Goal: Information Seeking & Learning: Learn about a topic

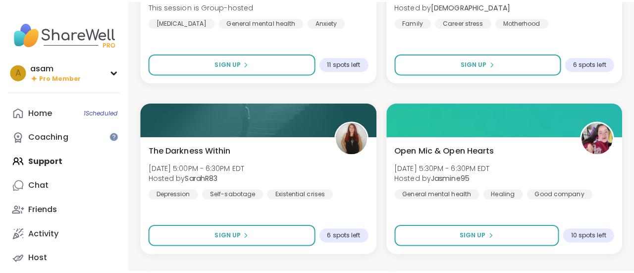
scroll to position [1750, 0]
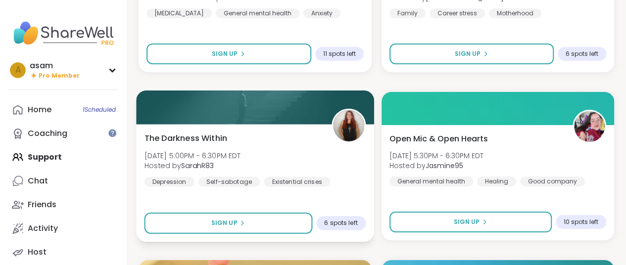
click at [296, 155] on div "The Darkness Within [DATE] 5:00PM - 6:30PM EDT Hosted by SarahR83 [MEDICAL_DATA…" at bounding box center [255, 159] width 221 height 54
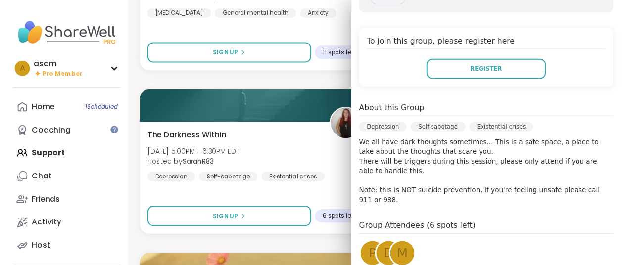
scroll to position [181, 0]
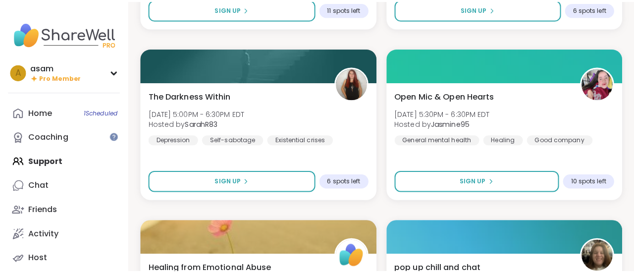
scroll to position [1799, 0]
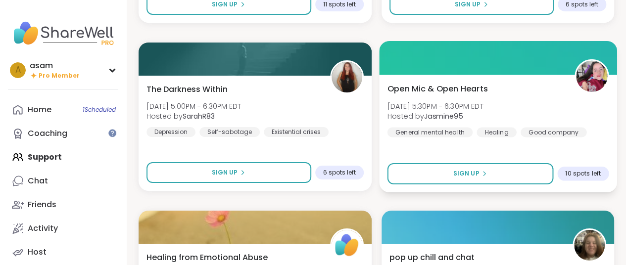
click at [469, 91] on span "Open Mic & Open Hearts" at bounding box center [437, 89] width 101 height 12
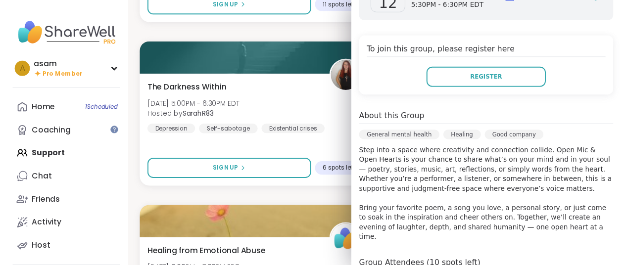
scroll to position [173, 0]
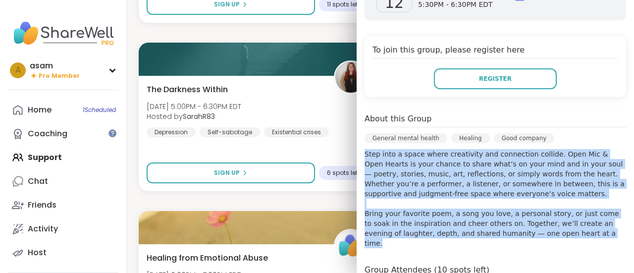
drag, startPoint x: 359, startPoint y: 154, endPoint x: 558, endPoint y: 241, distance: 217.1
click at [558, 241] on div "[DATE] [DATE] 5:30PM - 6:30PM EDT Add to Calendar To join this group, please re…" at bounding box center [495, 200] width 277 height 473
copy p "Step into a space where creativity and connection collide. Open Mic & Open Hear…"
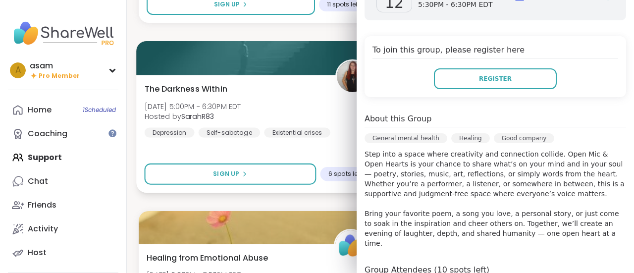
click at [300, 80] on div "The Darkness Within [DATE] 5:00PM - 6:30PM EDT Hosted by SarahR83 [MEDICAL_DATA…" at bounding box center [257, 134] width 242 height 118
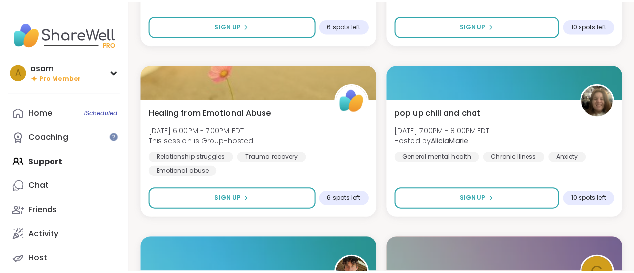
scroll to position [1951, 0]
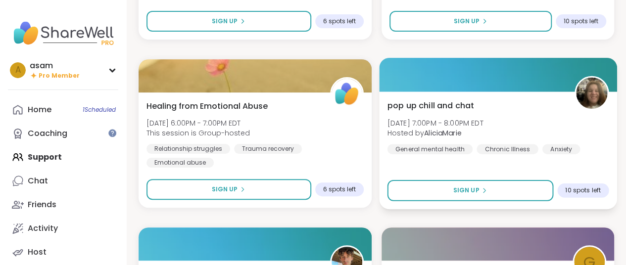
click at [440, 102] on span "pop up chill and chat" at bounding box center [430, 106] width 87 height 12
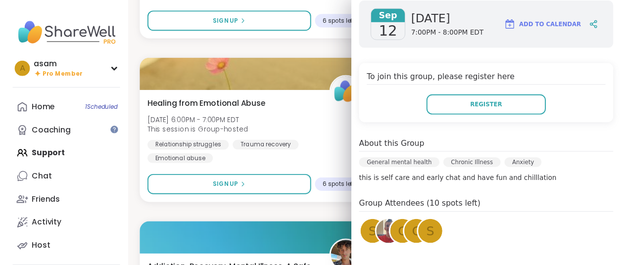
scroll to position [145, 0]
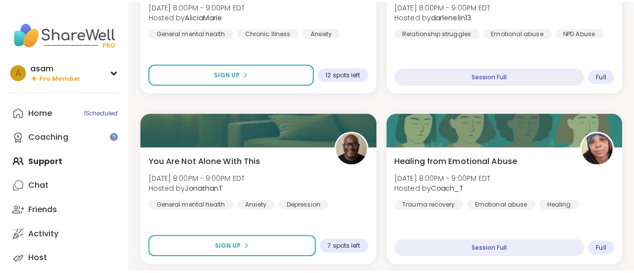
scroll to position [2478, 0]
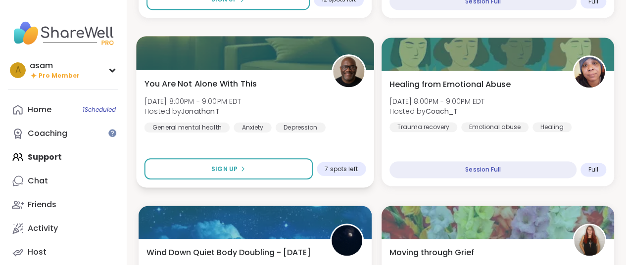
click at [252, 86] on span "You Are Not Alone With This" at bounding box center [201, 84] width 112 height 12
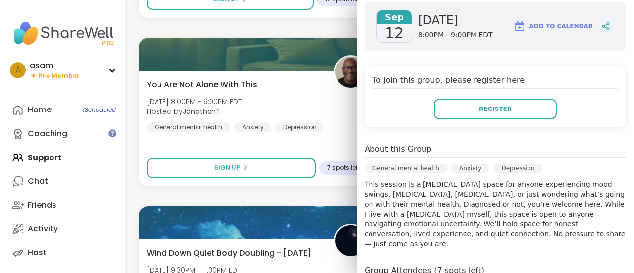
scroll to position [168, 0]
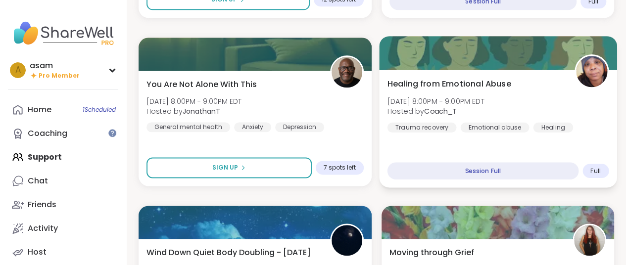
click at [494, 84] on span "Healing from Emotional Abuse" at bounding box center [449, 84] width 124 height 12
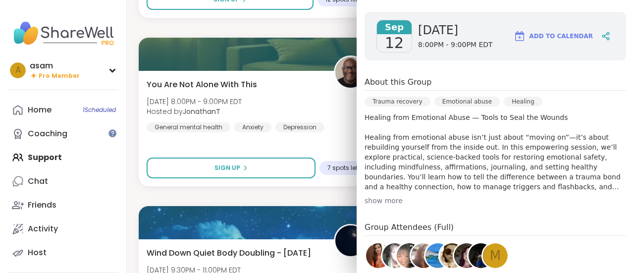
scroll to position [142, 0]
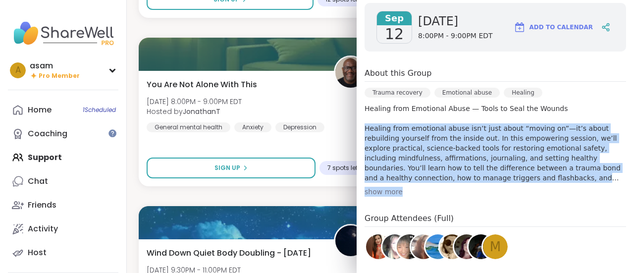
drag, startPoint x: 358, startPoint y: 129, endPoint x: 523, endPoint y: 184, distance: 174.4
click at [523, 184] on div "About this Group Trauma recovery Emotional abuse Healing Healing from Emotional…" at bounding box center [494, 131] width 261 height 129
click at [374, 193] on div "show more" at bounding box center [494, 192] width 261 height 10
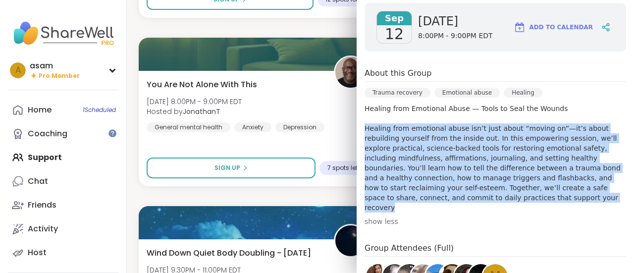
drag, startPoint x: 423, startPoint y: 198, endPoint x: 357, endPoint y: 126, distance: 97.4
click at [364, 126] on p "Healing from Emotional Abuse — Tools to Seal the Wounds Healing from emotional …" at bounding box center [494, 157] width 261 height 109
copy p "Healing from emotional abuse isn’t just about “moving on”—it’s about rebuilding…"
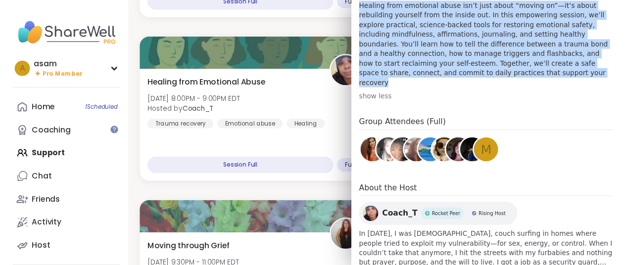
scroll to position [289, 0]
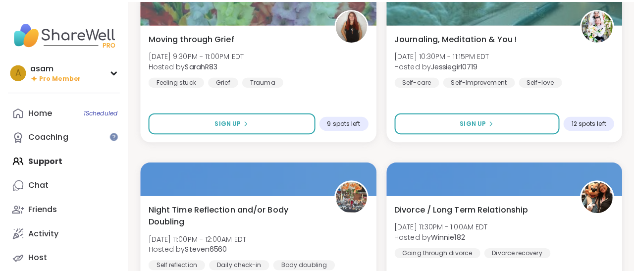
scroll to position [2698, 0]
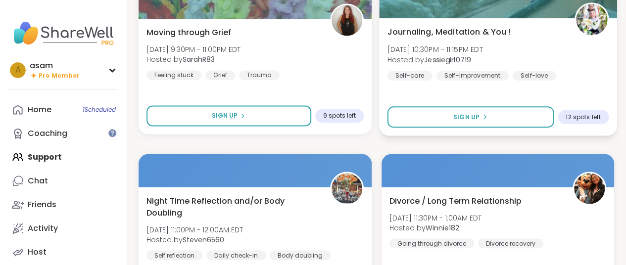
click at [468, 32] on span "Journaling, Meditation & You !" at bounding box center [449, 32] width 124 height 12
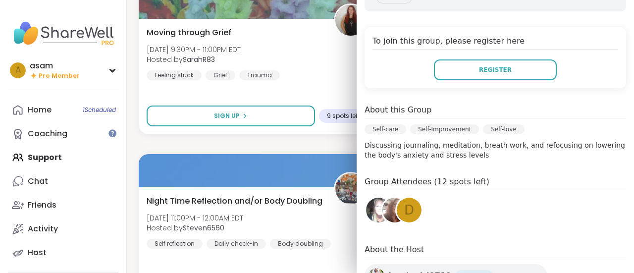
scroll to position [181, 0]
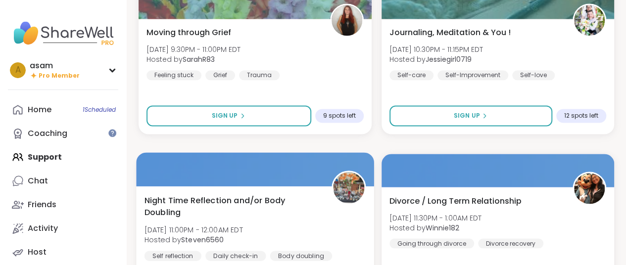
click at [266, 196] on span "Night Time Reflection and/or Body Doubling" at bounding box center [233, 206] width 176 height 24
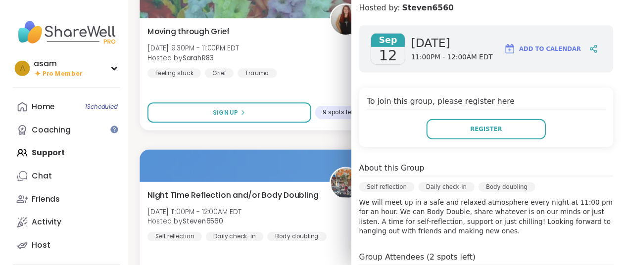
scroll to position [151, 0]
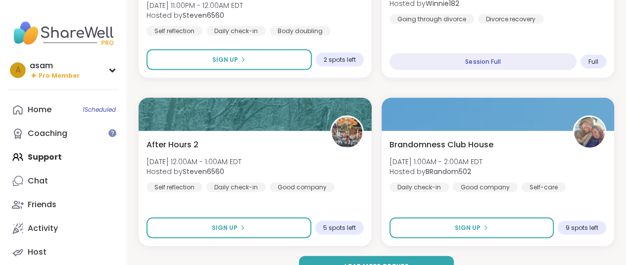
scroll to position [2944, 0]
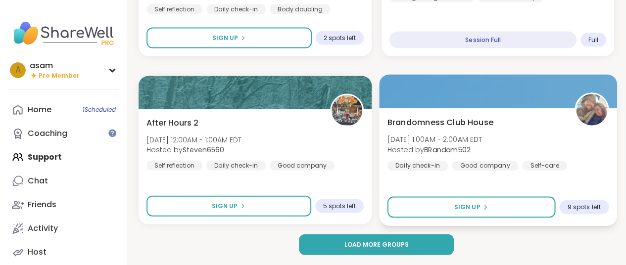
click at [446, 122] on span "Brandomness Club House" at bounding box center [440, 122] width 106 height 12
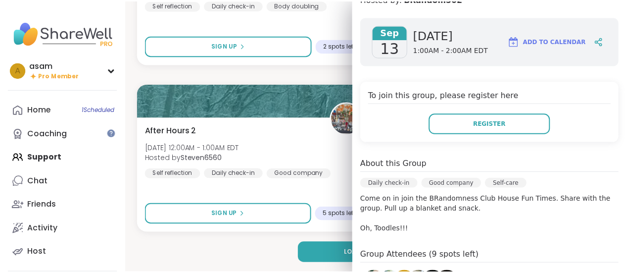
scroll to position [0, 0]
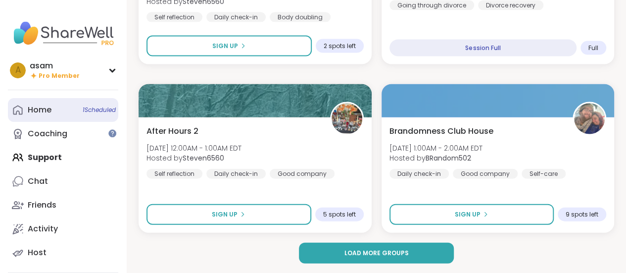
click at [43, 110] on div "Home 1 Scheduled" at bounding box center [40, 109] width 24 height 11
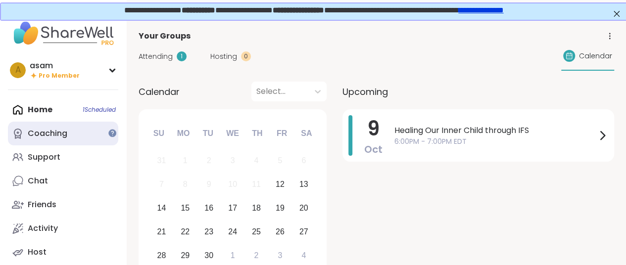
click at [51, 131] on div "Coaching" at bounding box center [48, 133] width 40 height 11
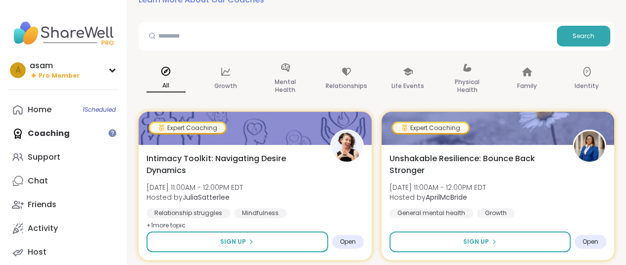
scroll to position [60, 0]
